Goal: Find specific page/section: Find specific page/section

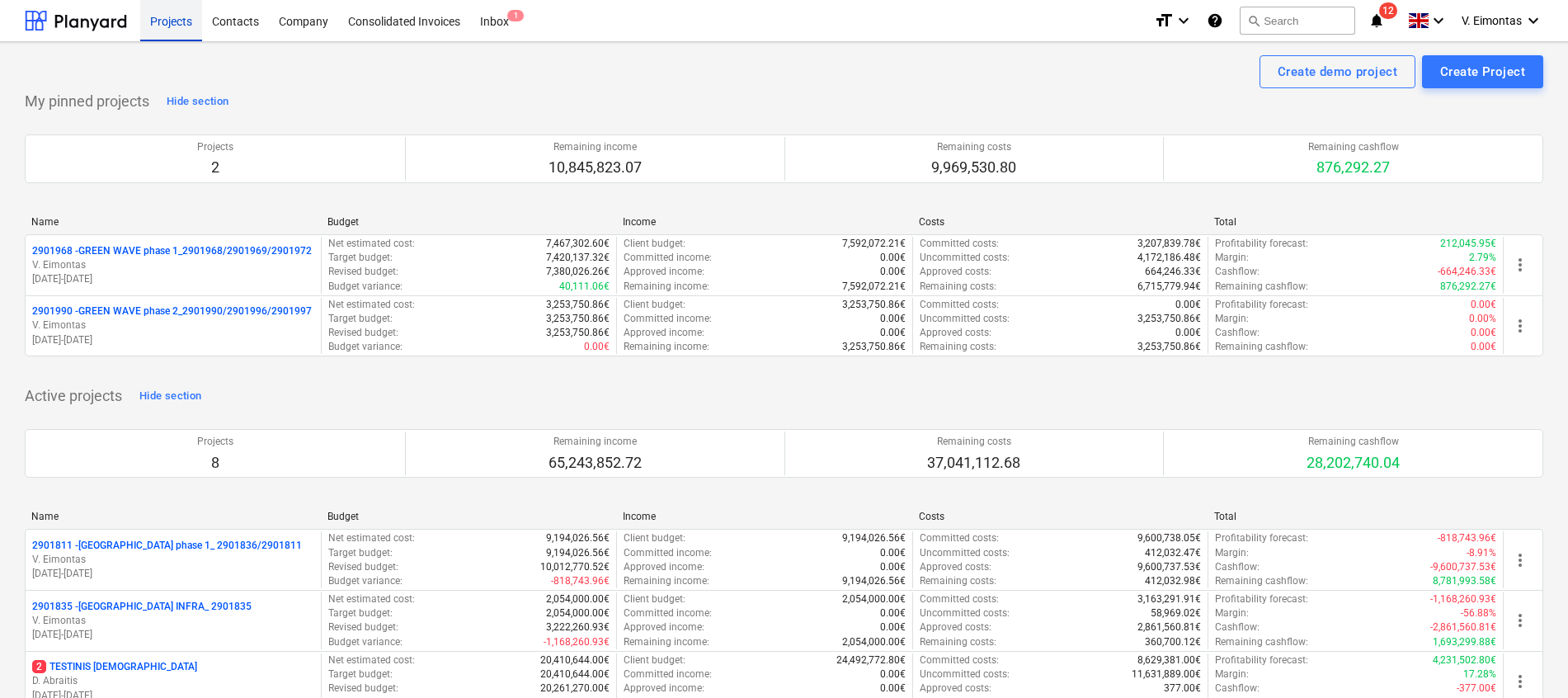
click at [173, 20] on div "Projects" at bounding box center [172, 20] width 62 height 42
click at [1286, 14] on button "search Search" at bounding box center [1298, 21] width 116 height 28
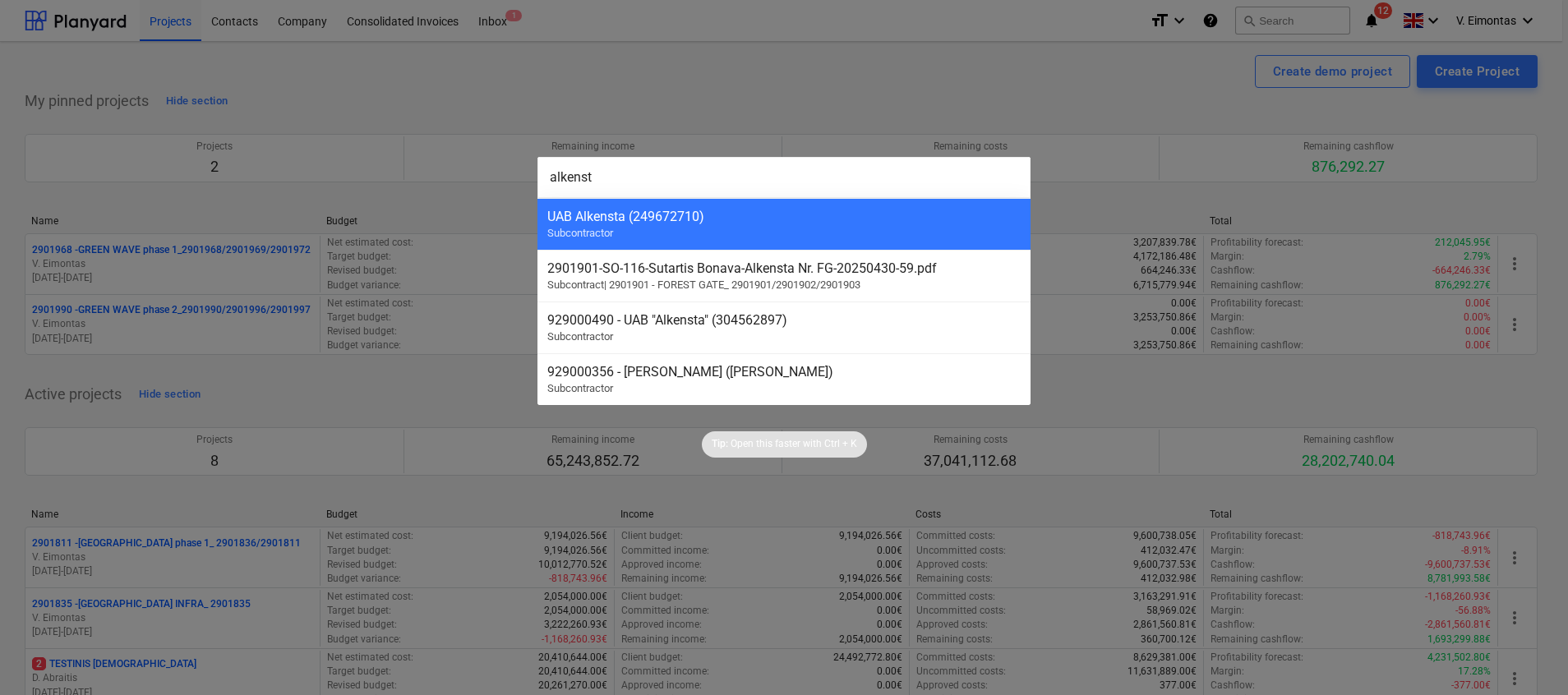
type input "alkensta"
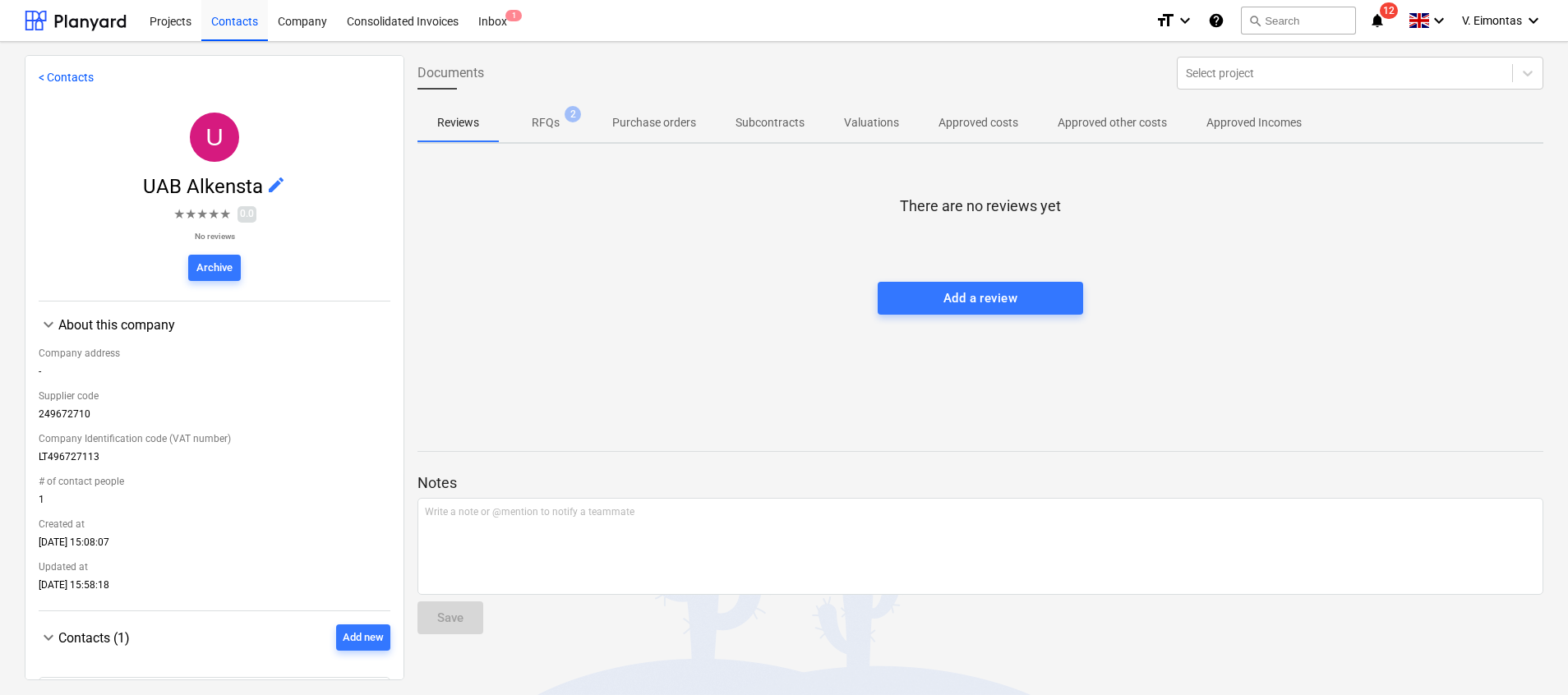
click at [550, 125] on p "RFQs" at bounding box center [546, 123] width 28 height 17
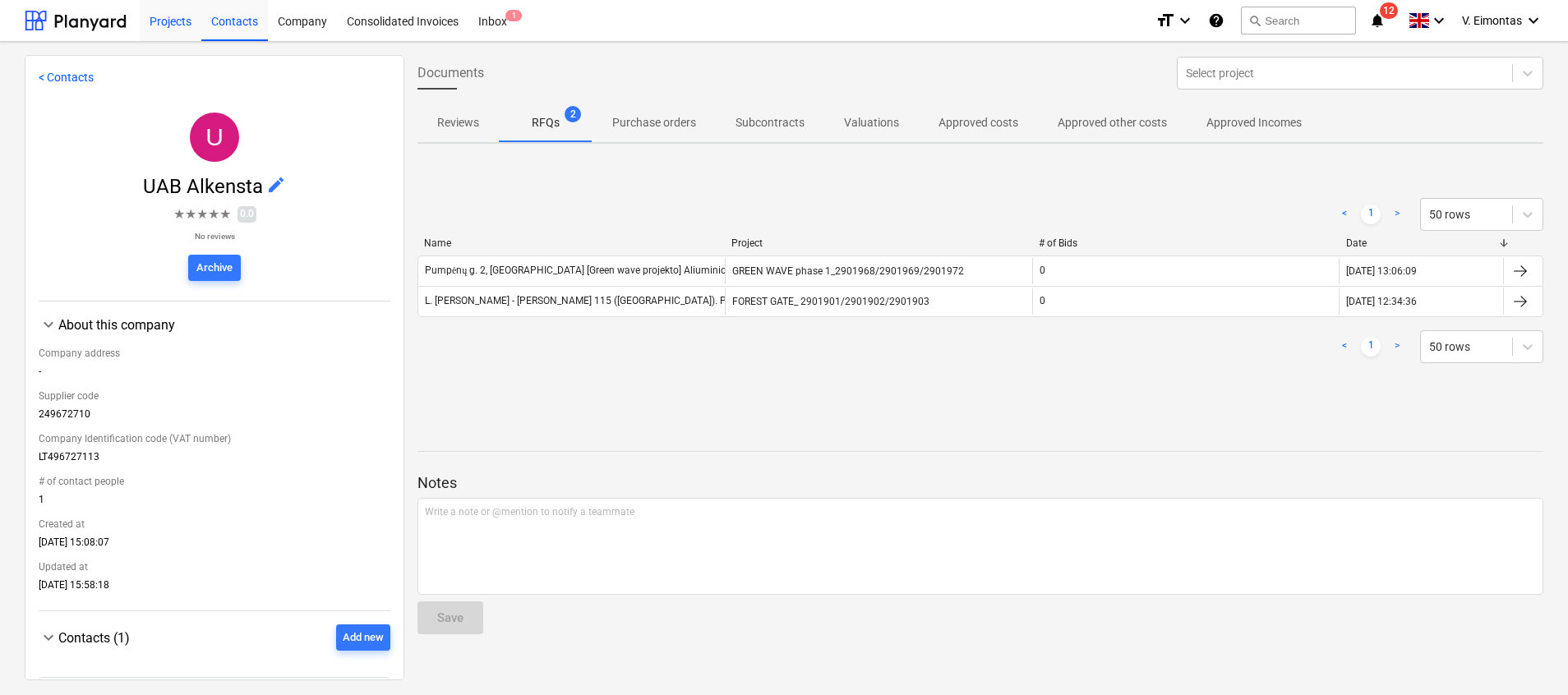
click at [158, 24] on div "Projects" at bounding box center [171, 20] width 62 height 42
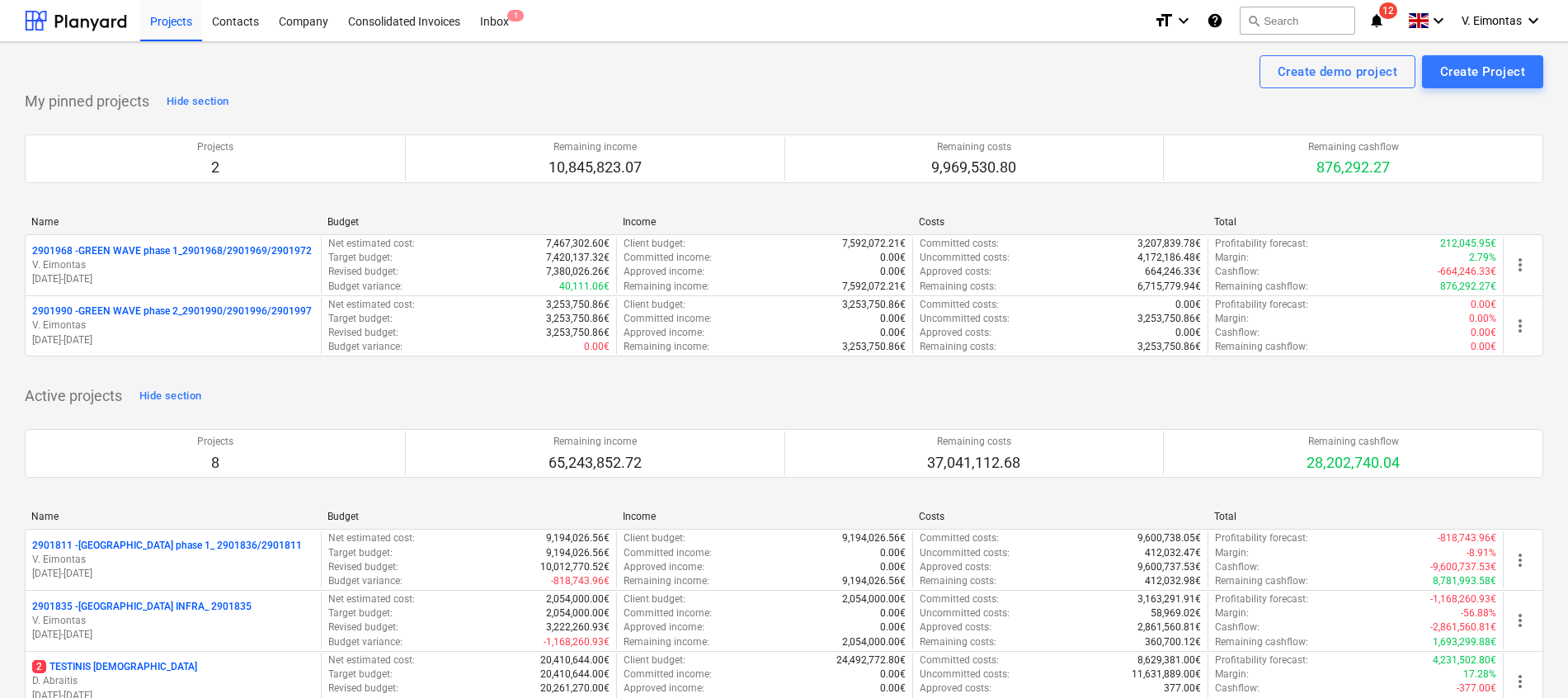
click at [774, 84] on div "Create demo project Create Project" at bounding box center [784, 72] width 1519 height 33
click at [396, 80] on div "Create demo project Create Project" at bounding box center [784, 72] width 1519 height 33
click at [164, 28] on div "Projects" at bounding box center [172, 20] width 62 height 42
click at [517, 104] on div "My pinned projects Hide section Projects 2 Remaining income 10,845,823.07 Remai…" at bounding box center [784, 232] width 1519 height 288
